Goal: Navigation & Orientation: Find specific page/section

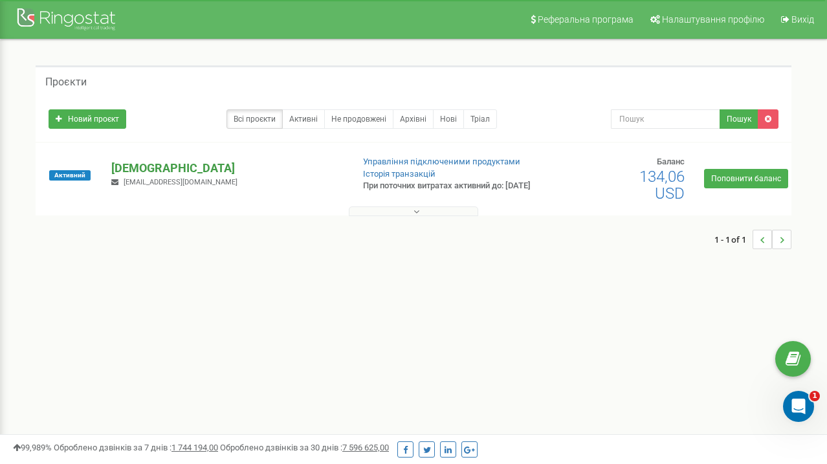
click at [193, 175] on p "[DEMOGRAPHIC_DATA]" at bounding box center [226, 168] width 230 height 17
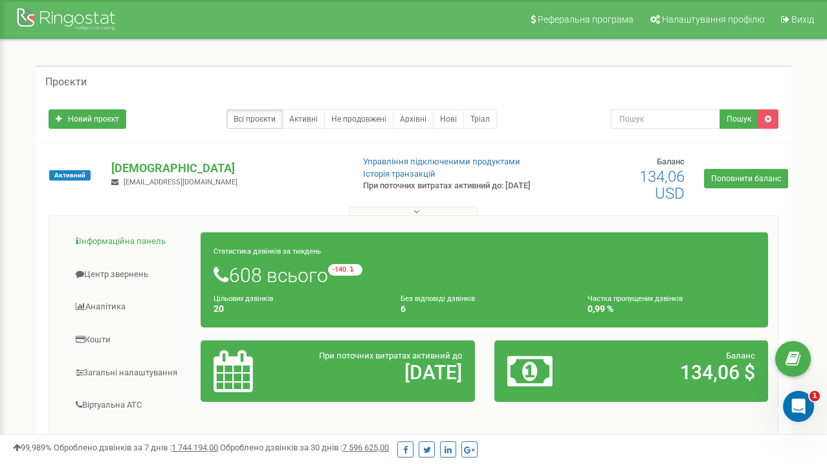
click at [127, 241] on link "Інформаційна панель" at bounding box center [130, 242] width 142 height 32
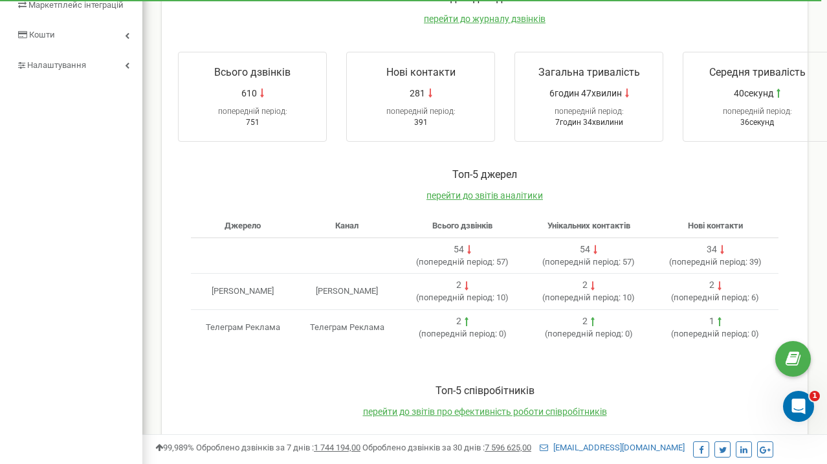
scroll to position [239, 0]
click at [216, 323] on td "Телеграм Реклама" at bounding box center [243, 327] width 104 height 36
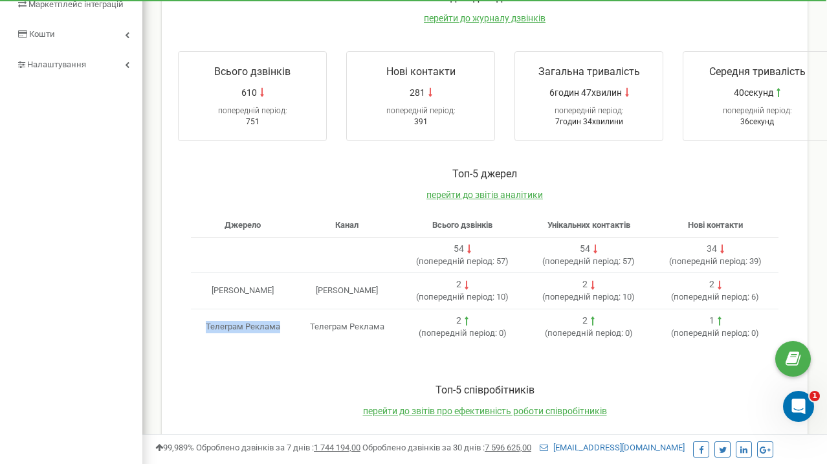
drag, startPoint x: 216, startPoint y: 323, endPoint x: 261, endPoint y: 323, distance: 45.3
click at [261, 323] on td "Телеграм Реклама" at bounding box center [243, 327] width 104 height 36
drag, startPoint x: 261, startPoint y: 323, endPoint x: 212, endPoint y: 323, distance: 49.8
click at [212, 323] on td "Телеграм Реклама" at bounding box center [243, 327] width 104 height 36
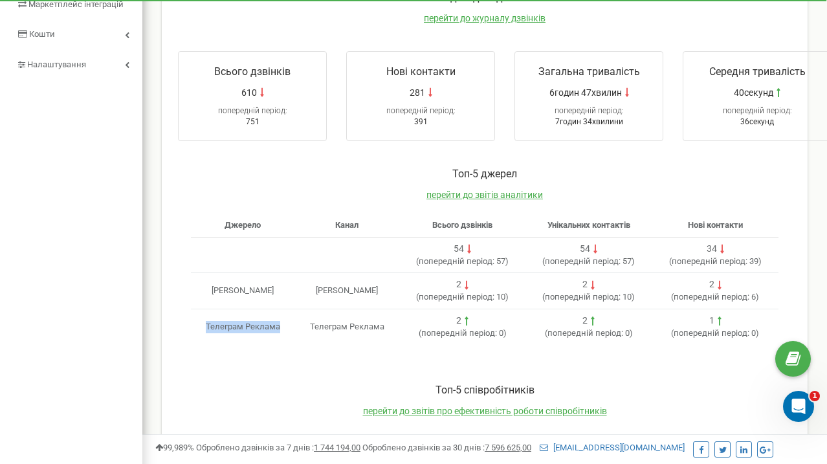
click at [212, 323] on td "Телеграм Реклама" at bounding box center [243, 327] width 104 height 36
drag, startPoint x: 212, startPoint y: 323, endPoint x: 249, endPoint y: 324, distance: 36.9
click at [249, 324] on td "Телеграм Реклама" at bounding box center [243, 327] width 104 height 36
drag, startPoint x: 249, startPoint y: 324, endPoint x: 206, endPoint y: 324, distance: 42.7
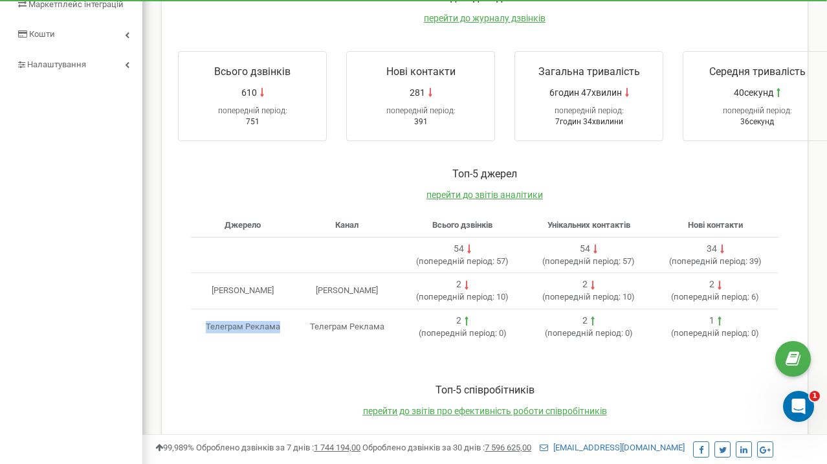
click at [206, 324] on td "Телеграм Реклама" at bounding box center [243, 327] width 104 height 36
drag, startPoint x: 206, startPoint y: 324, endPoint x: 249, endPoint y: 321, distance: 43.4
click at [249, 321] on td "Телеграм Реклама" at bounding box center [243, 327] width 104 height 36
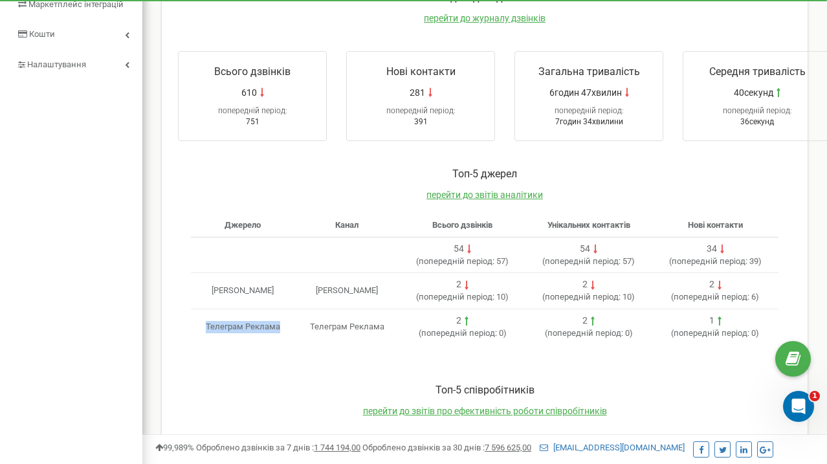
drag, startPoint x: 249, startPoint y: 321, endPoint x: 216, endPoint y: 321, distance: 33.7
click at [216, 321] on td "Телеграм Реклама" at bounding box center [243, 327] width 104 height 36
drag, startPoint x: 216, startPoint y: 321, endPoint x: 250, endPoint y: 322, distance: 35.0
click at [250, 322] on td "Телеграм Реклама" at bounding box center [243, 327] width 104 height 36
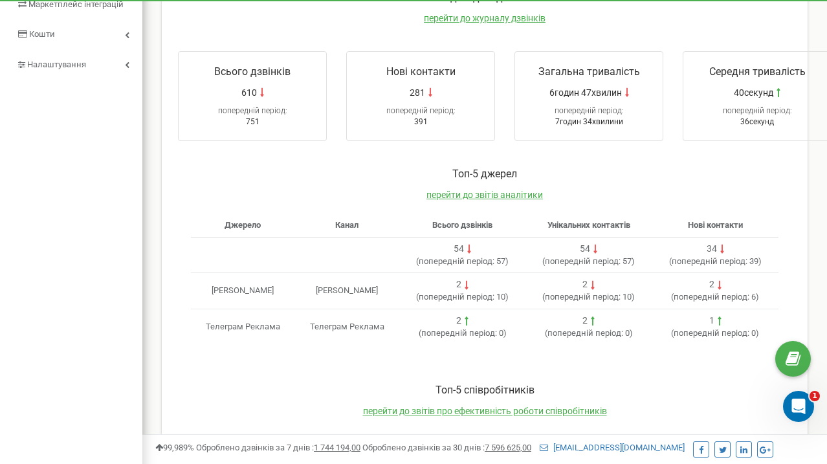
click at [314, 320] on td "Телеграм Реклама" at bounding box center [347, 327] width 104 height 36
drag, startPoint x: 314, startPoint y: 320, endPoint x: 372, endPoint y: 320, distance: 58.2
click at [372, 320] on td "Телеграм Реклама" at bounding box center [347, 327] width 104 height 36
drag, startPoint x: 372, startPoint y: 320, endPoint x: 318, endPoint y: 320, distance: 54.4
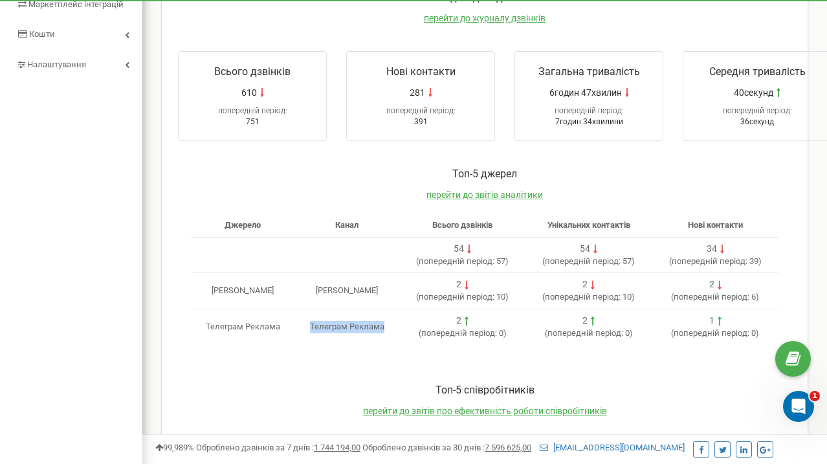
click at [318, 320] on td "Телеграм Реклама" at bounding box center [347, 327] width 104 height 36
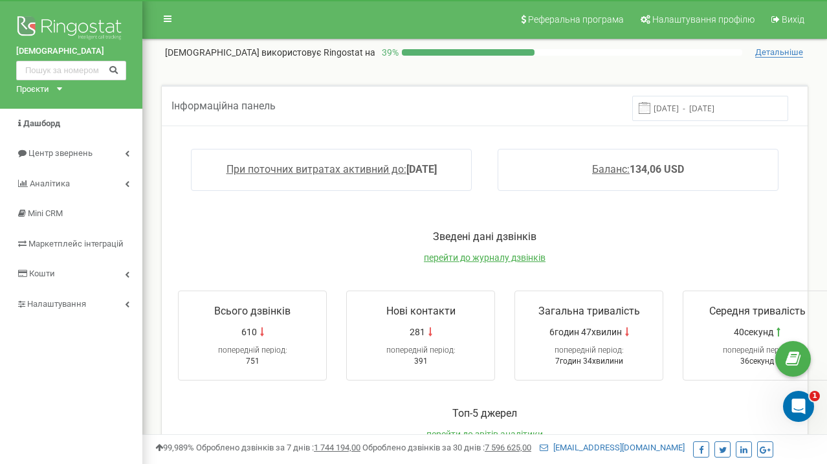
scroll to position [0, 0]
click at [62, 247] on span "Маркетплейс інтеграцій" at bounding box center [69, 244] width 106 height 12
